Goal: Navigation & Orientation: Understand site structure

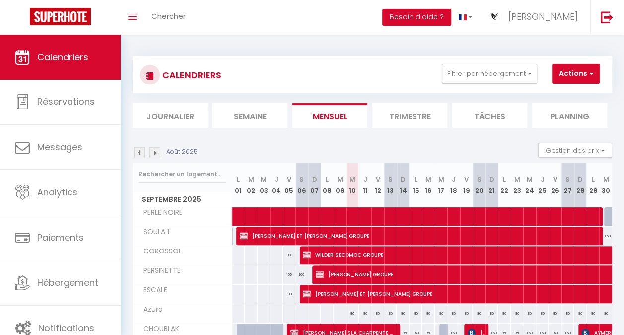
click at [408, 115] on li "Trimestre" at bounding box center [409, 115] width 75 height 24
